Goal: Transaction & Acquisition: Book appointment/travel/reservation

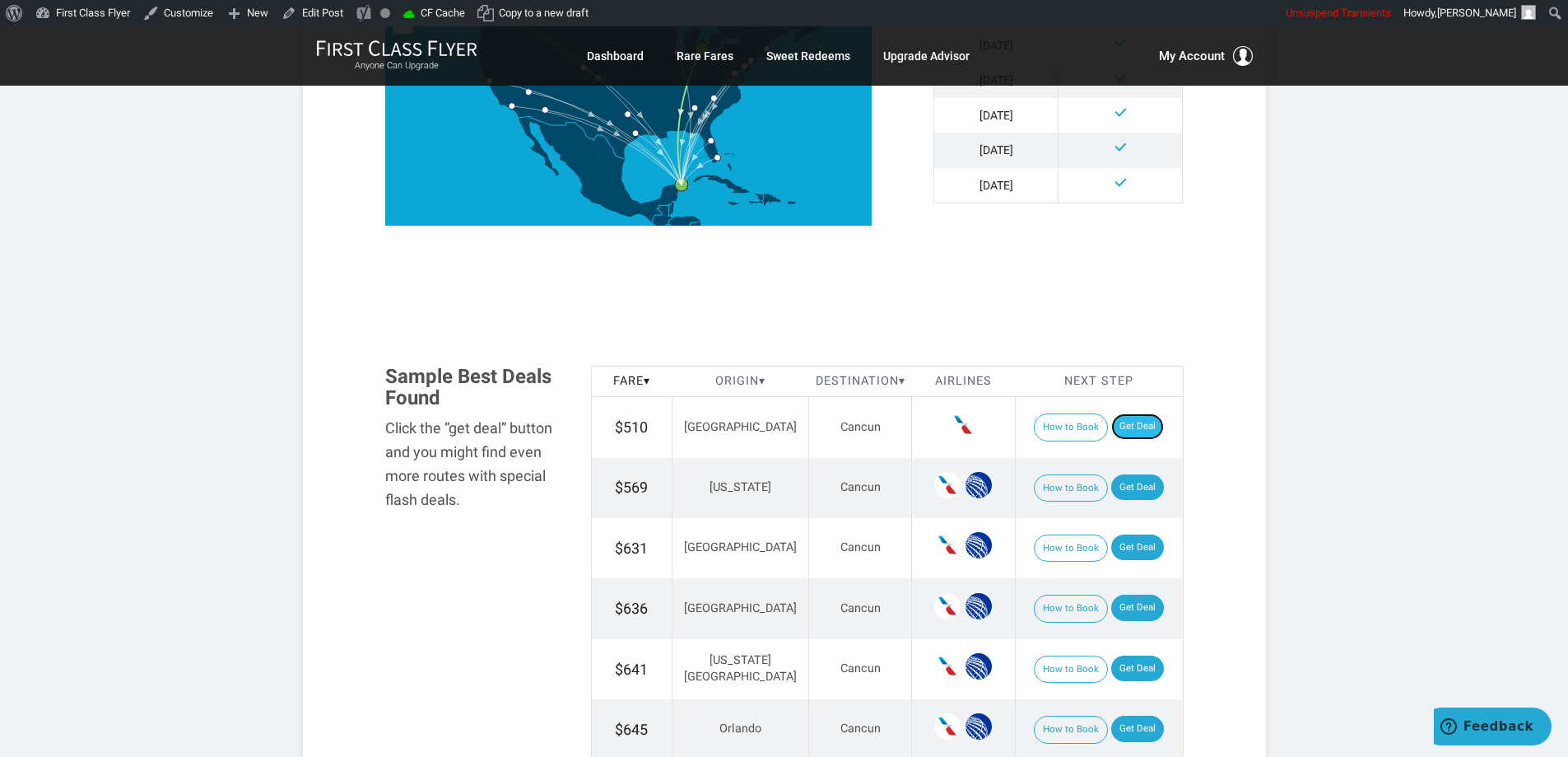
click at [1125, 422] on link "Get Deal" at bounding box center [1137, 427] width 52 height 27
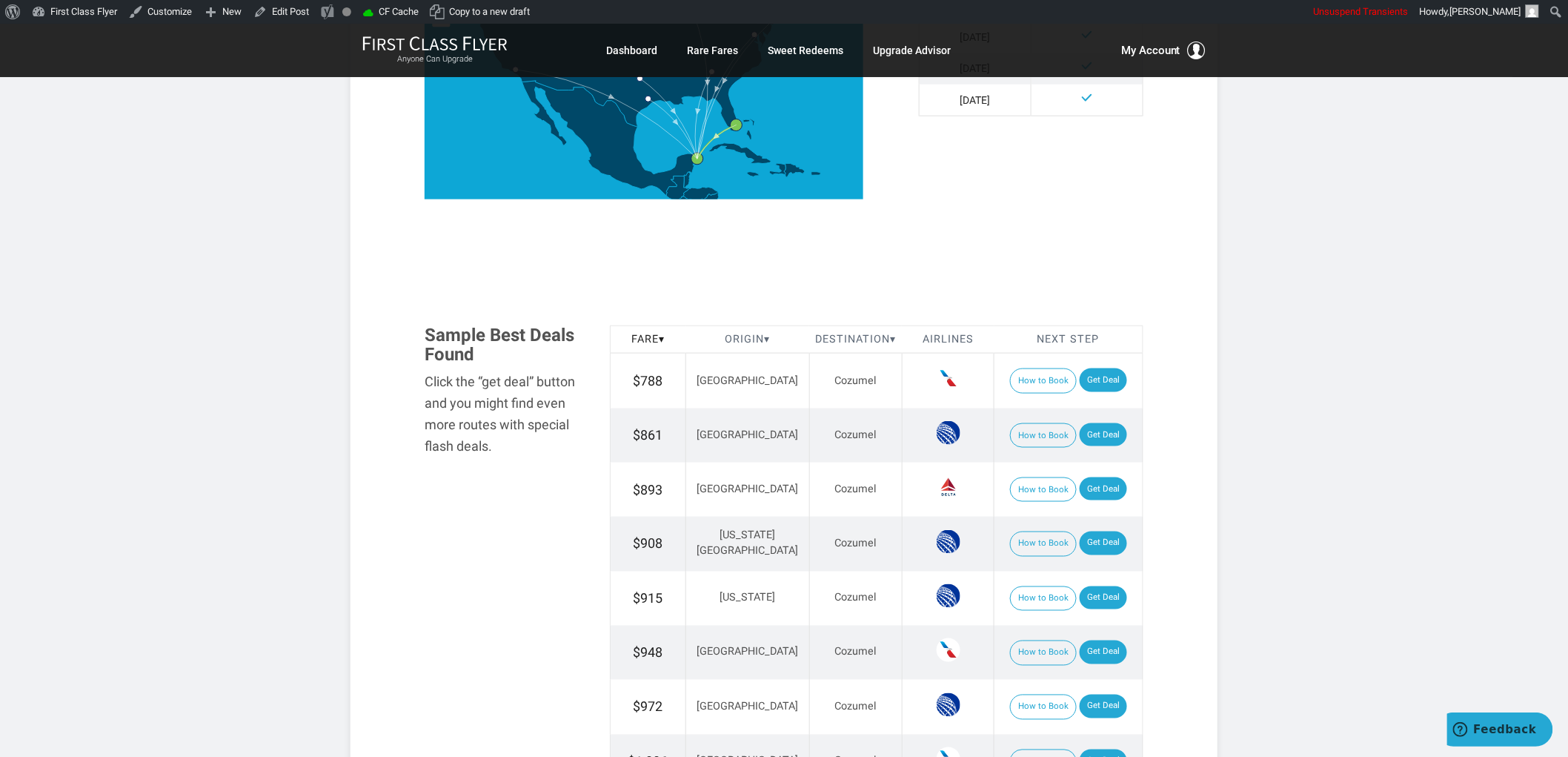
scroll to position [742, 0]
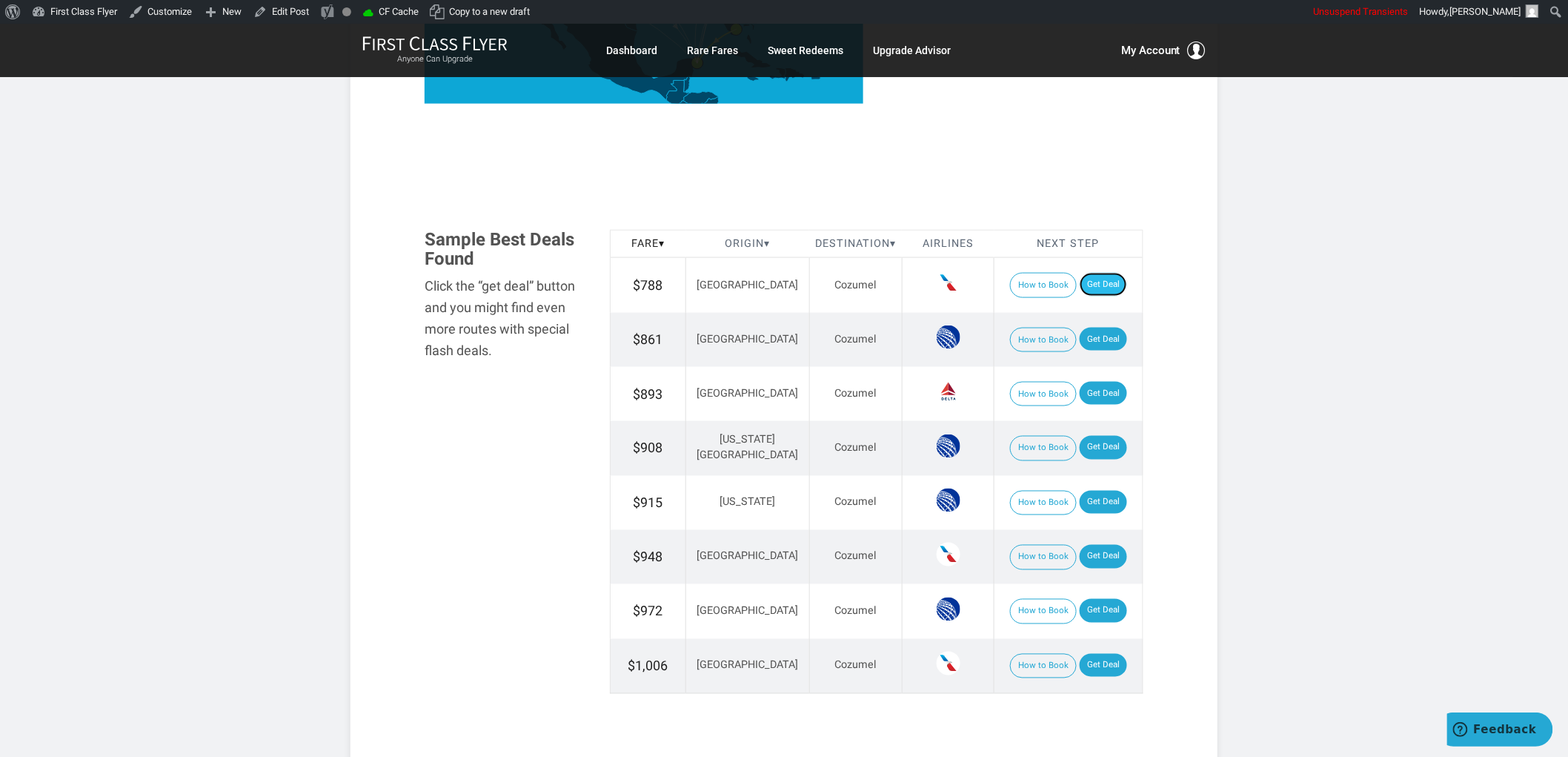
click at [1088, 277] on link "Get Deal" at bounding box center [1102, 284] width 47 height 24
click at [1091, 324] on td "How to Book Get Deal" at bounding box center [1068, 340] width 149 height 54
click at [1097, 339] on link "Get Deal" at bounding box center [1102, 339] width 47 height 24
click at [1085, 397] on link "Get Deal" at bounding box center [1102, 393] width 47 height 24
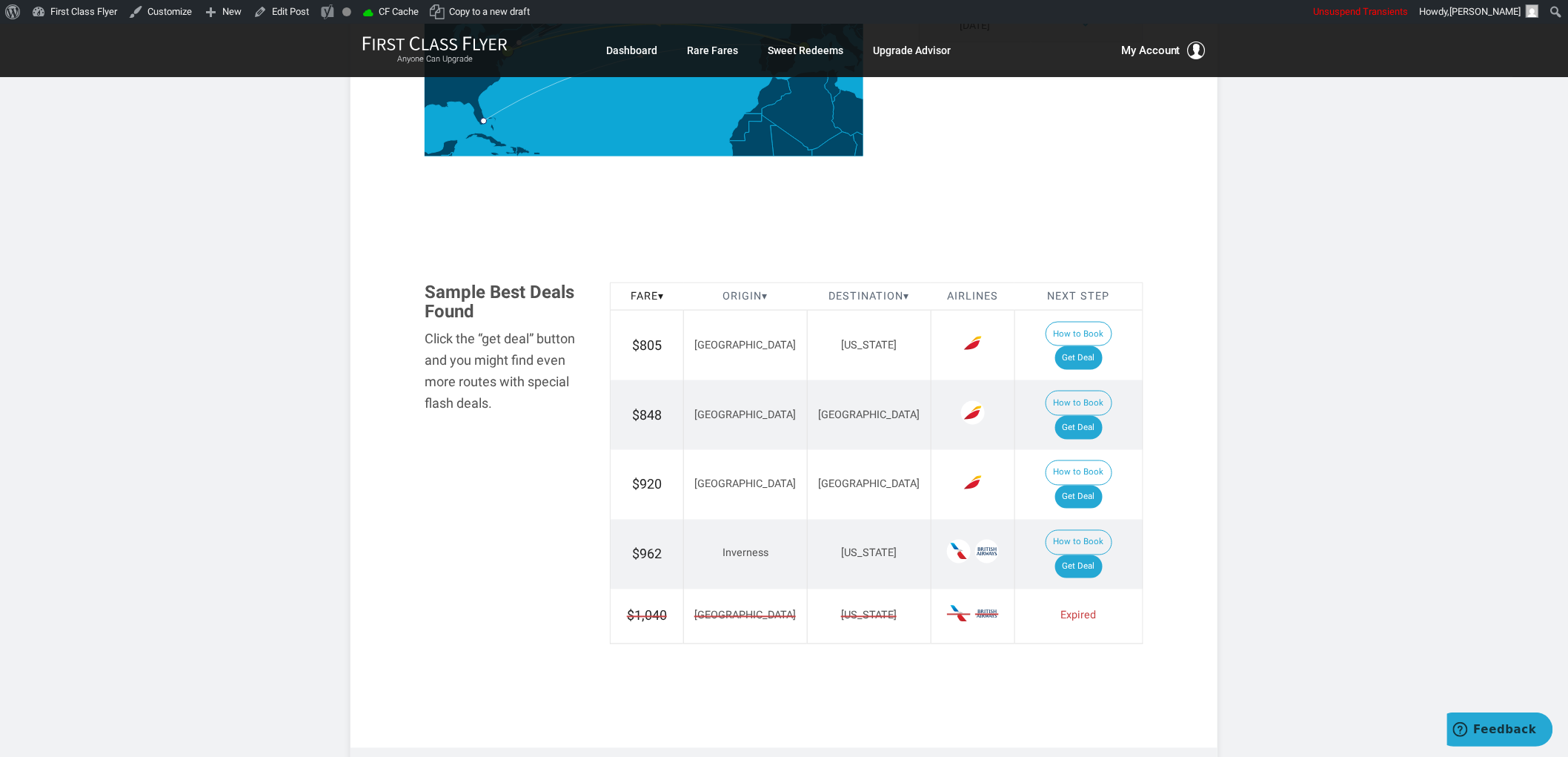
scroll to position [718, 0]
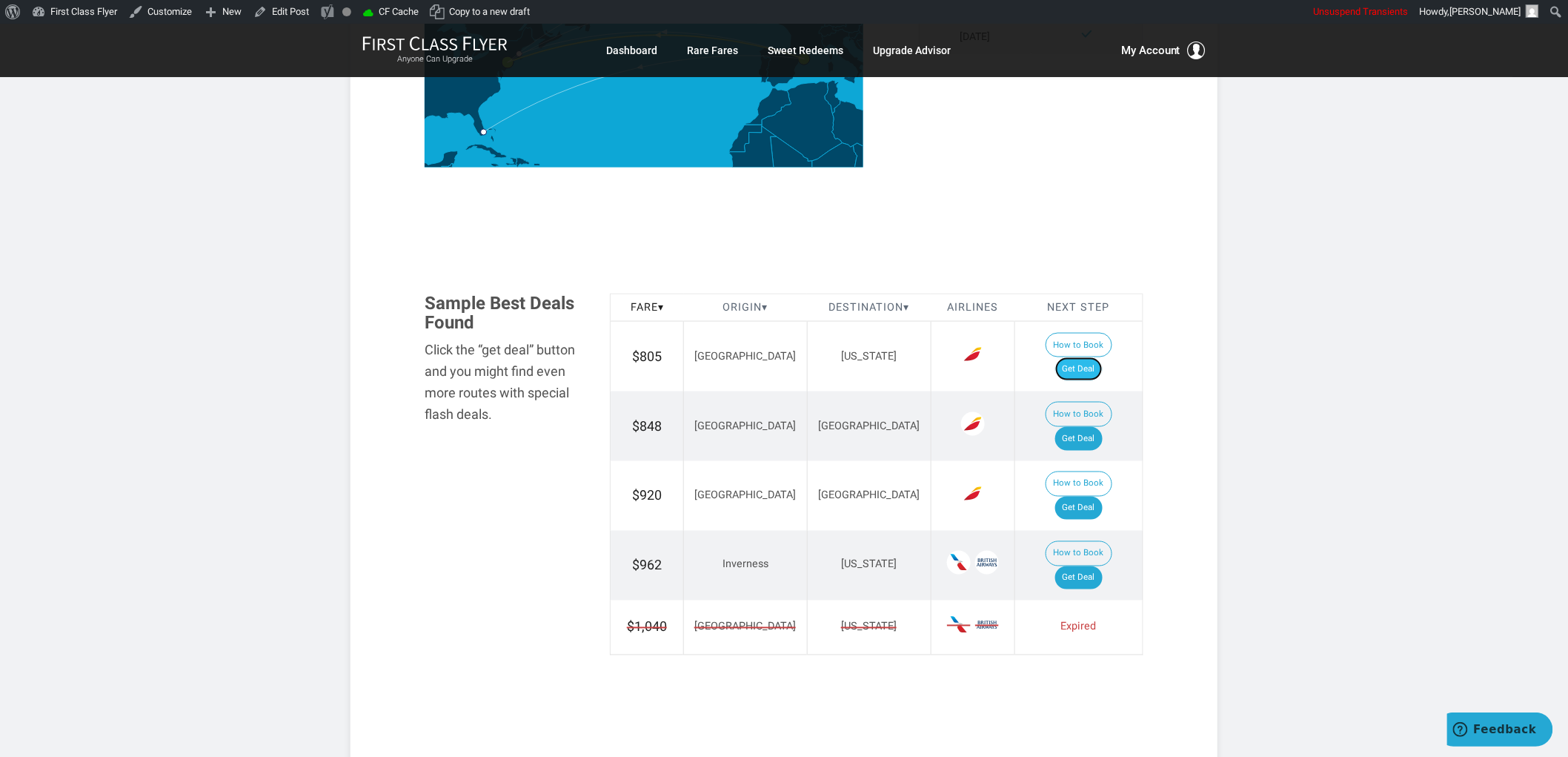
click at [1095, 358] on link "Get Deal" at bounding box center [1079, 369] width 47 height 24
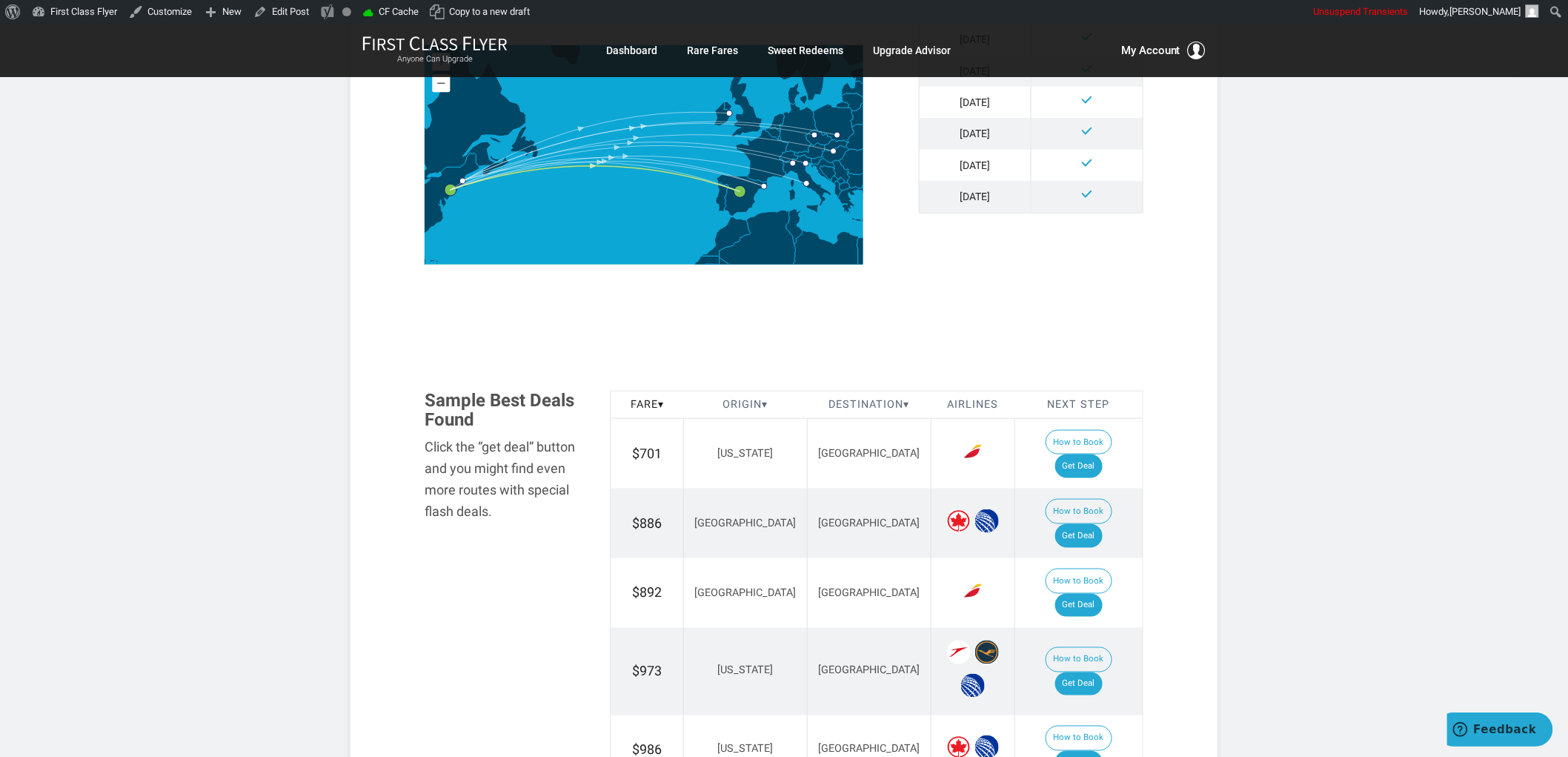
scroll to position [742, 0]
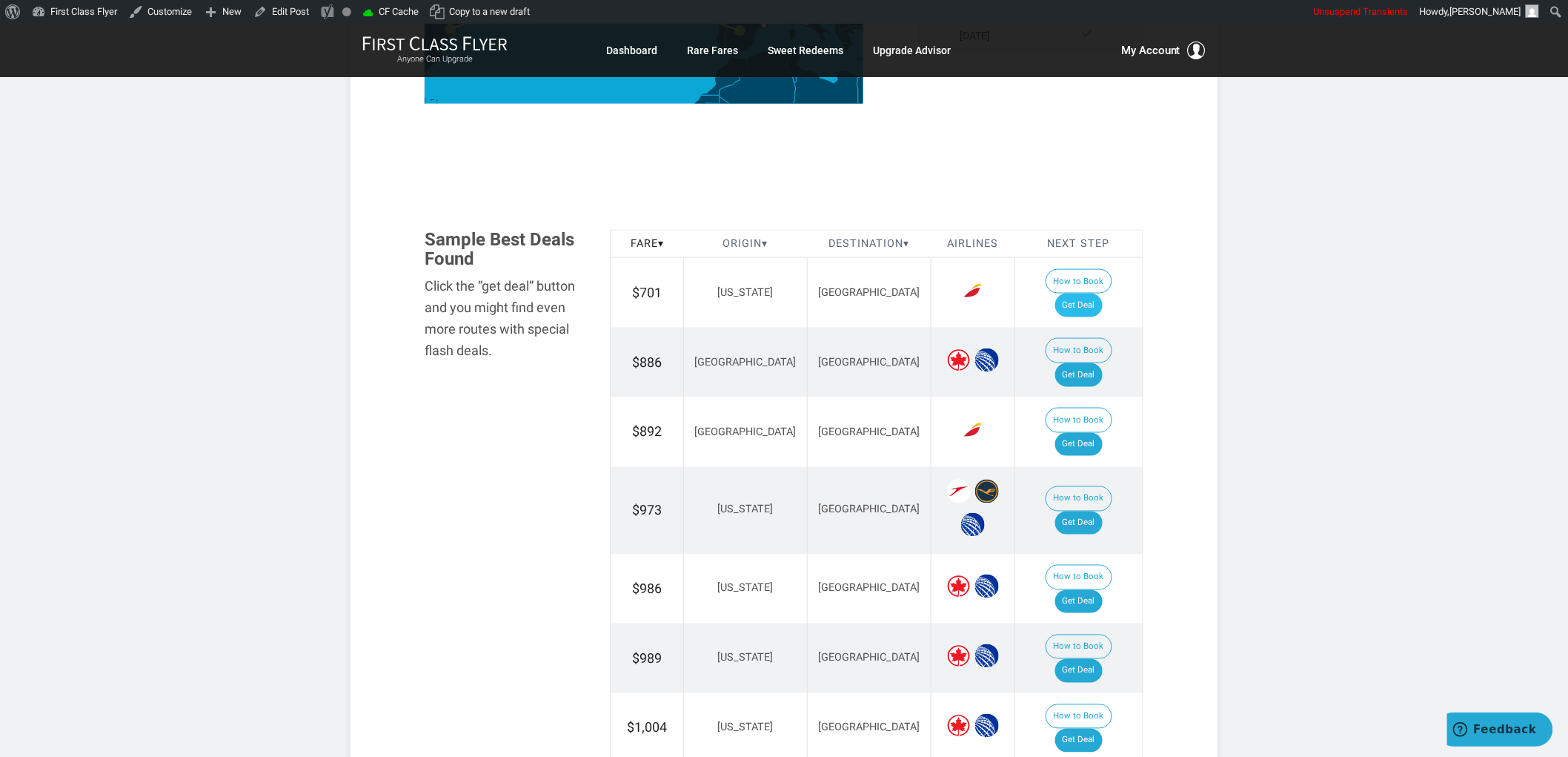
click at [1097, 274] on td "How to Book Get Deal" at bounding box center [1079, 293] width 128 height 70
click at [1097, 294] on link "Get Deal" at bounding box center [1079, 305] width 47 height 24
